Goal: Task Accomplishment & Management: Use online tool/utility

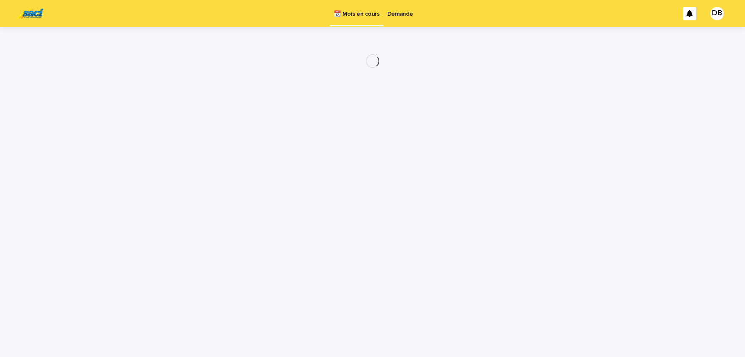
click at [406, 15] on p "Demande" at bounding box center [400, 9] width 26 height 18
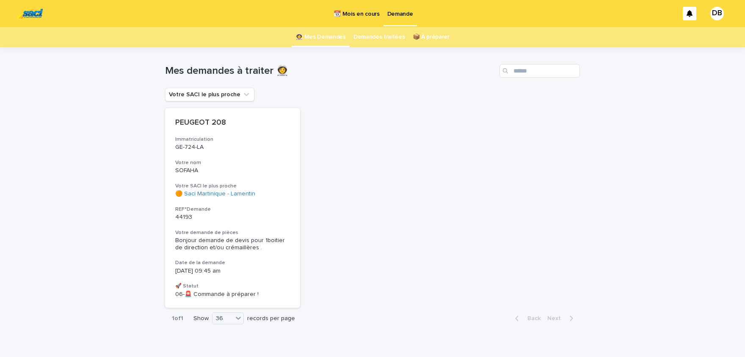
click at [364, 8] on p "📆 Mois en cours" at bounding box center [357, 9] width 46 height 18
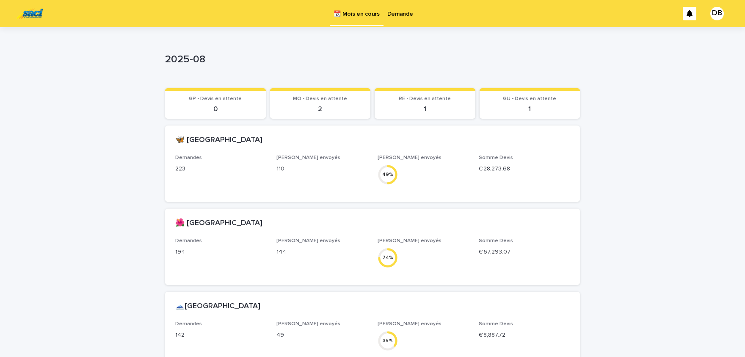
click at [394, 13] on p "Demande" at bounding box center [400, 9] width 26 height 18
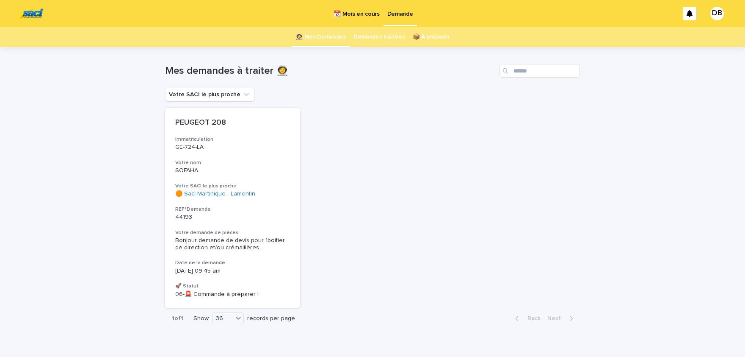
scroll to position [14, 0]
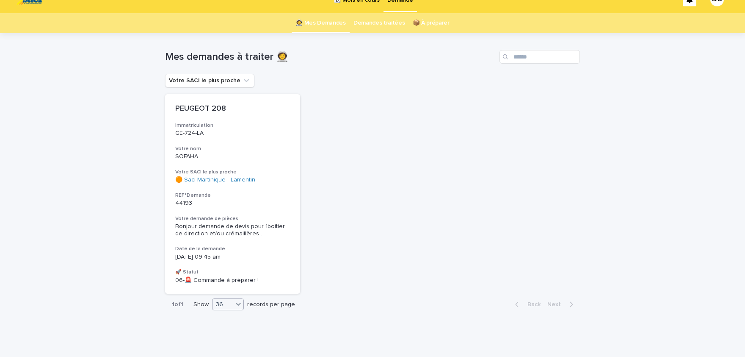
click at [236, 304] on icon at bounding box center [238, 303] width 8 height 8
click at [448, 149] on div "PEUGEOT 208 Immatriculation GE-724-LA Votre nom SOFAHA Votre SACI le plus proch…" at bounding box center [372, 193] width 415 height 199
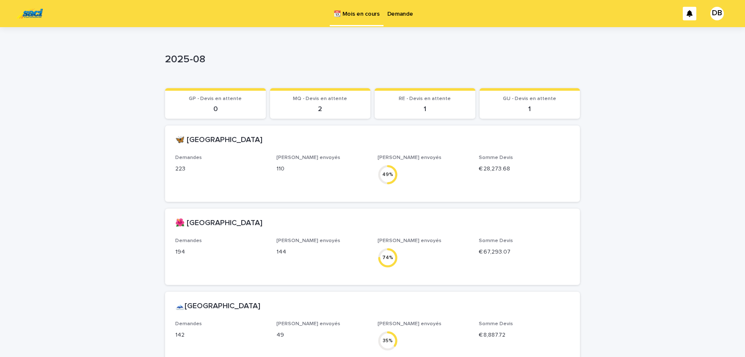
click at [411, 10] on p "Demande" at bounding box center [400, 9] width 26 height 18
